Goal: Navigation & Orientation: Find specific page/section

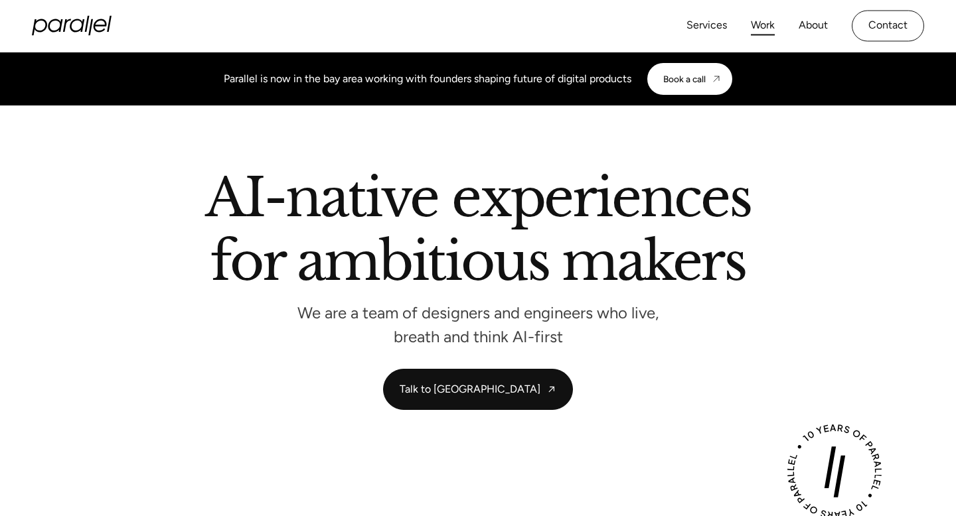
click at [763, 21] on link "Work" at bounding box center [763, 25] width 24 height 19
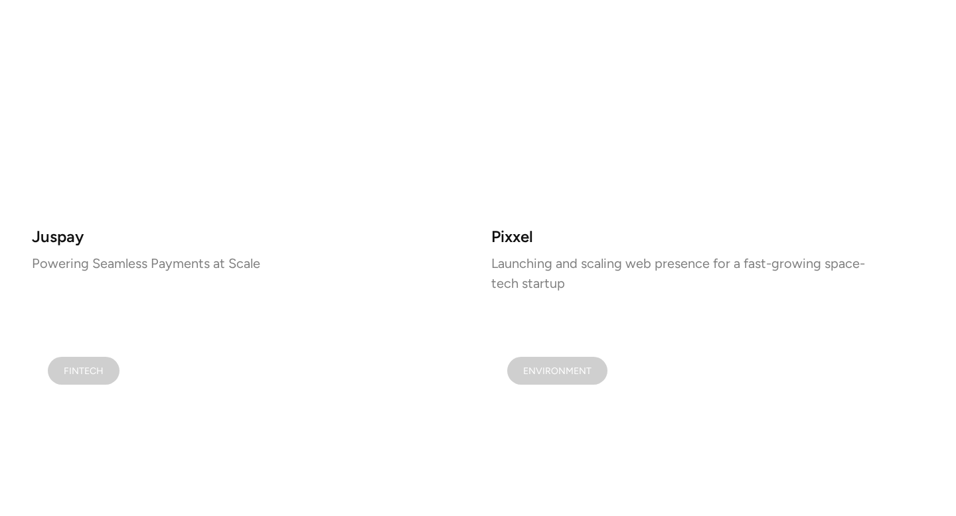
scroll to position [1509, 0]
